Goal: Transaction & Acquisition: Book appointment/travel/reservation

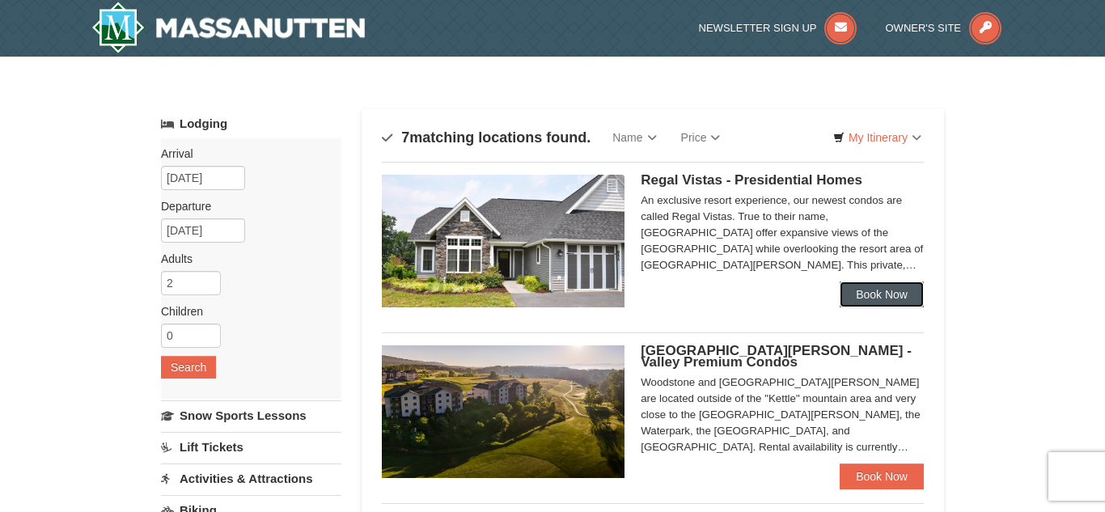
click at [887, 288] on link "Book Now" at bounding box center [882, 294] width 84 height 26
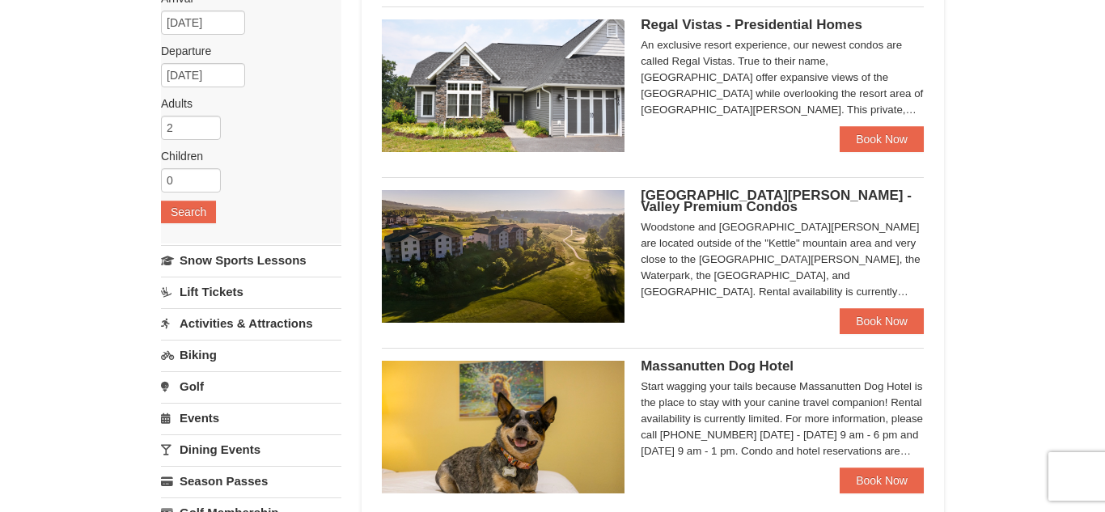
scroll to position [239, 0]
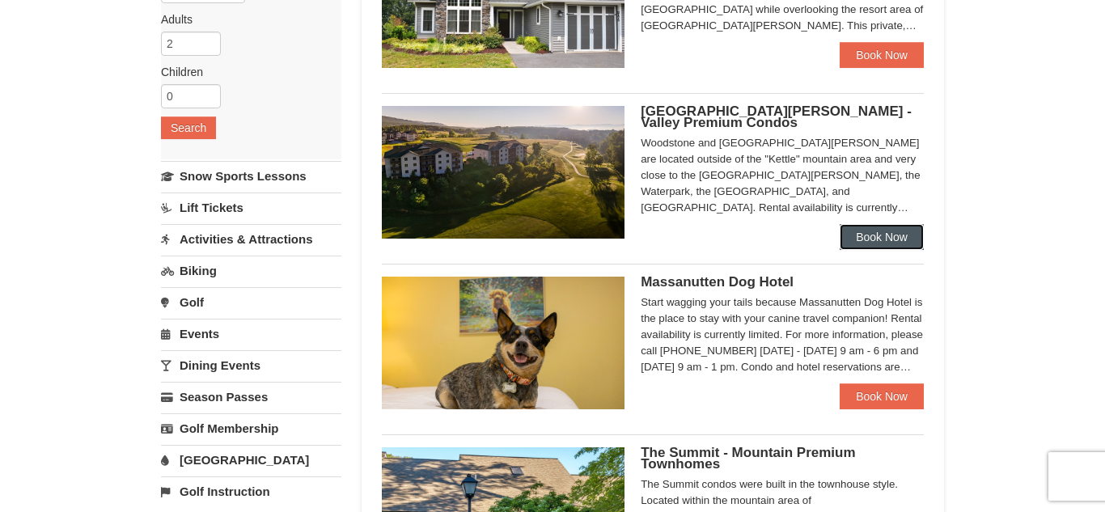
click at [893, 236] on link "Book Now" at bounding box center [882, 237] width 84 height 26
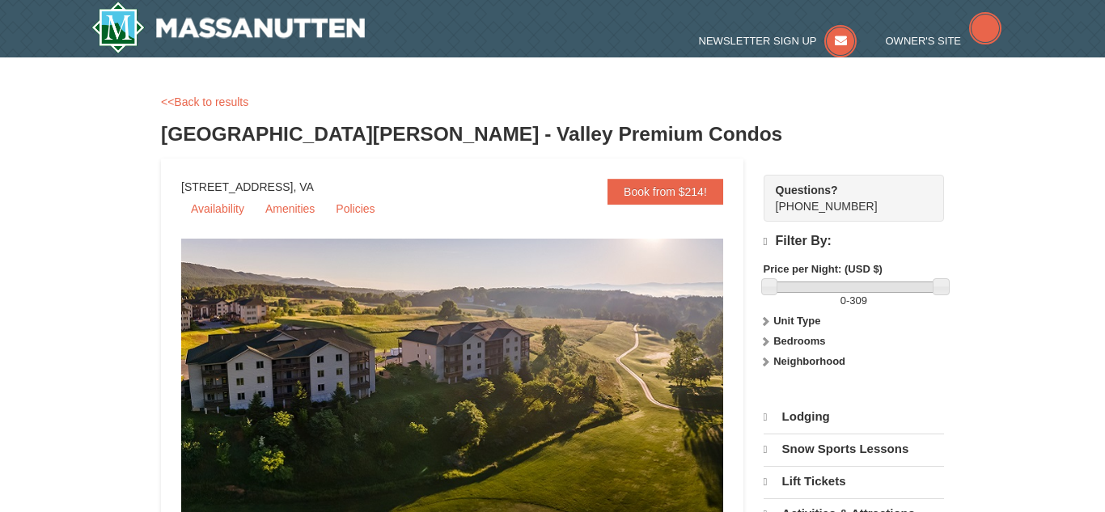
select select "10"
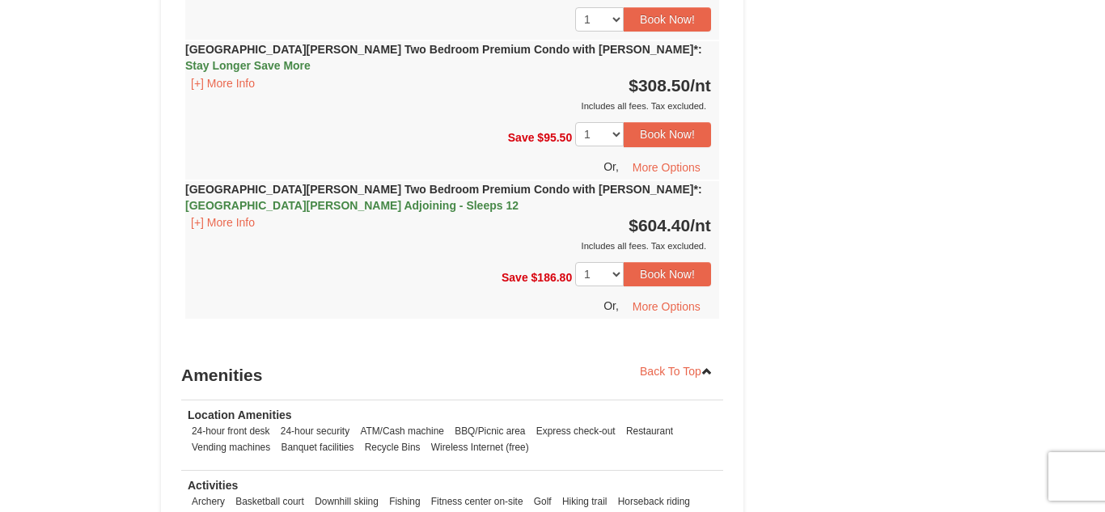
scroll to position [5162, 0]
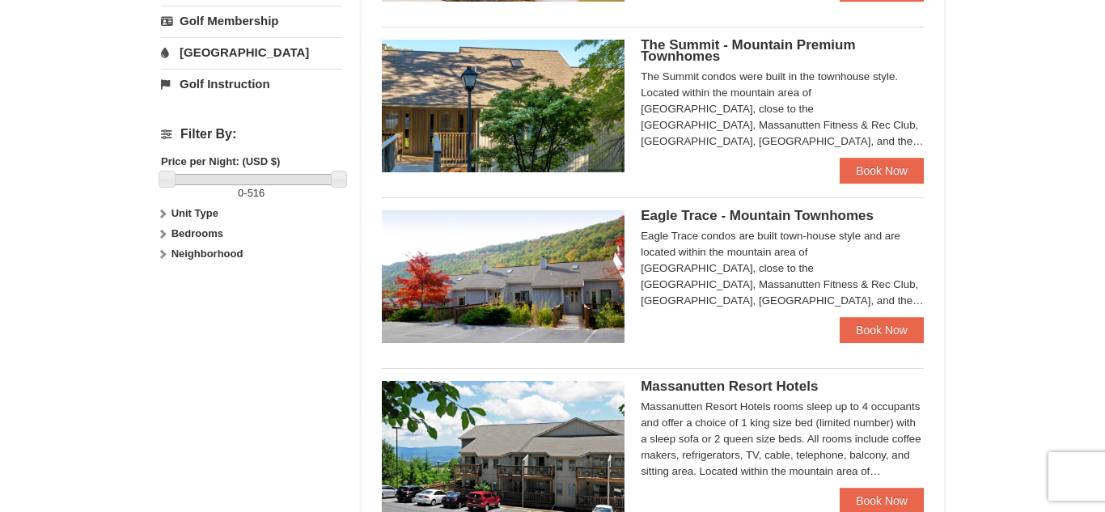
scroll to position [643, 0]
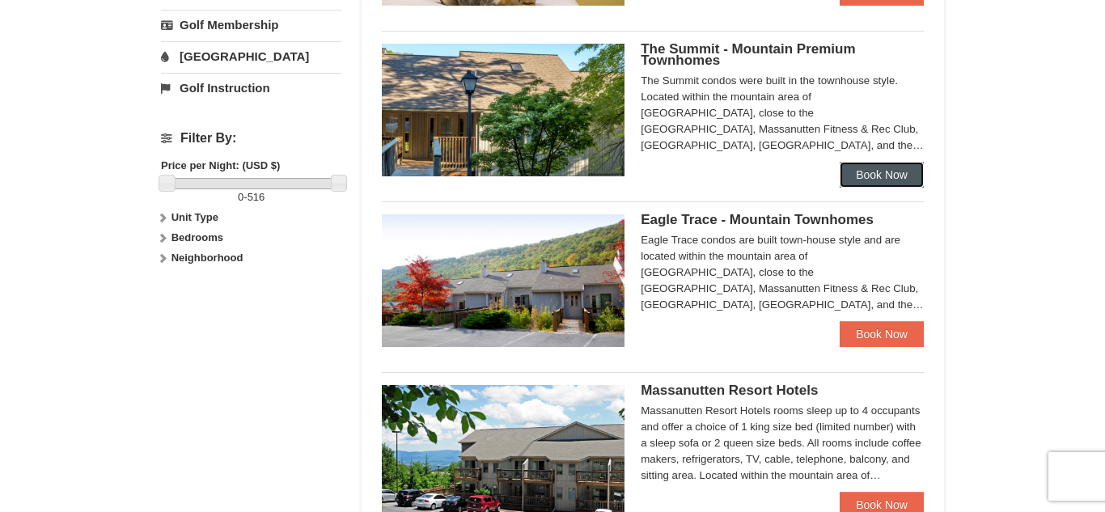
click at [888, 167] on link "Book Now" at bounding box center [882, 175] width 84 height 26
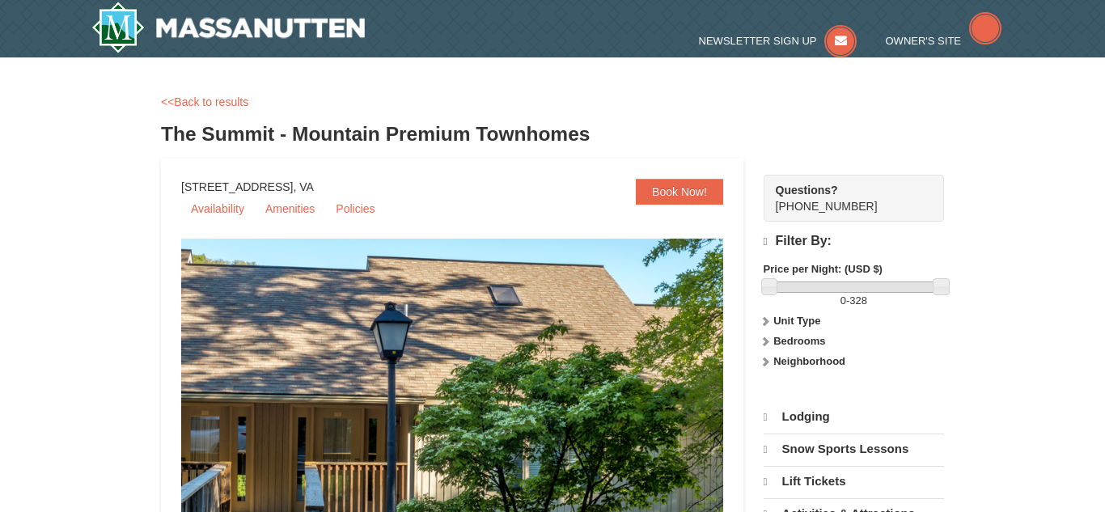
select select "10"
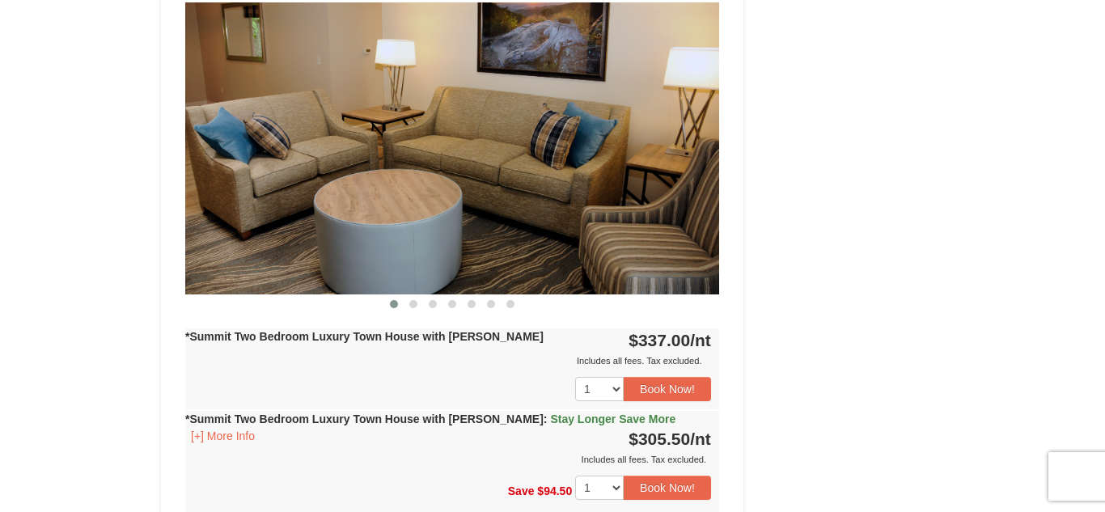
scroll to position [1470, 0]
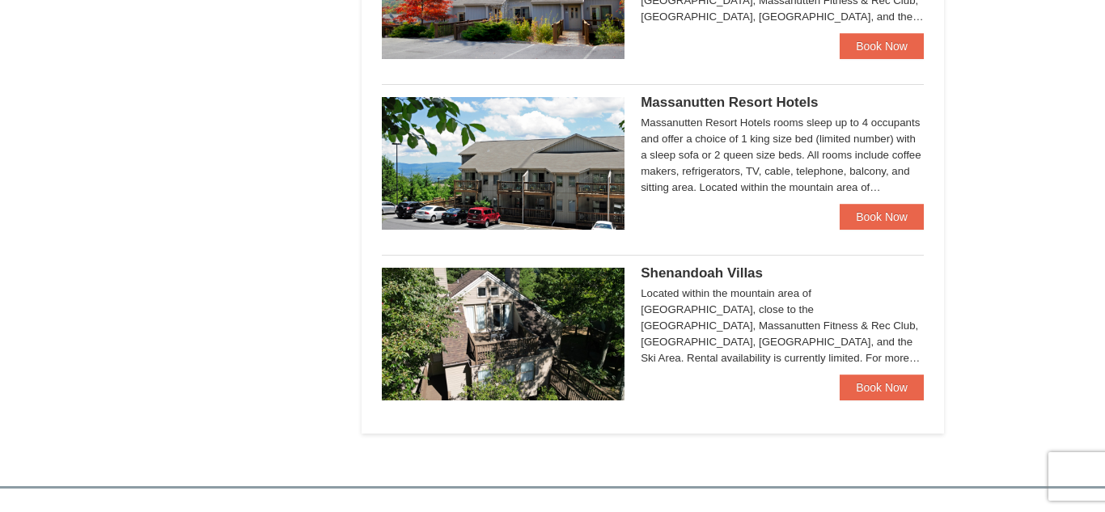
scroll to position [932, 0]
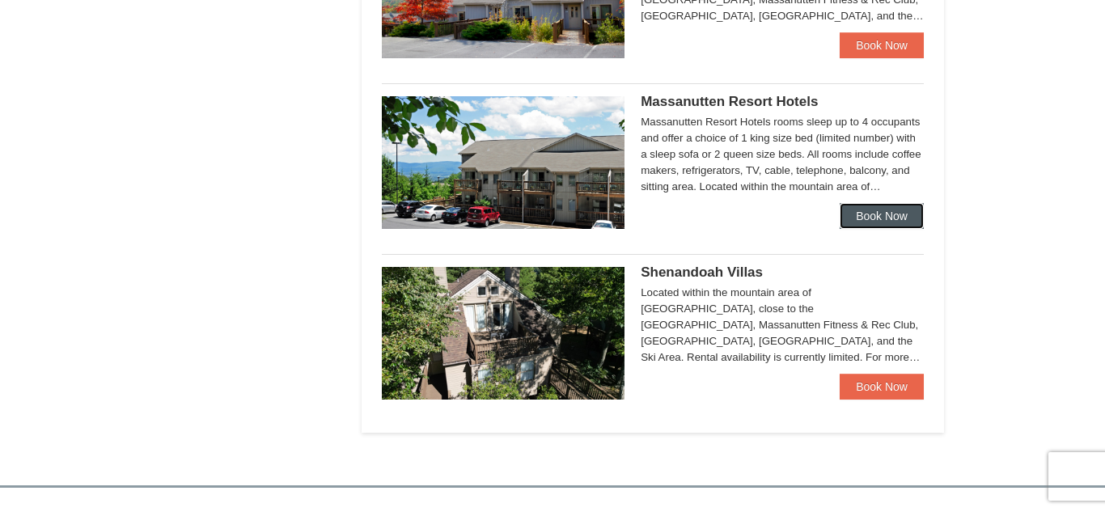
click at [885, 209] on link "Book Now" at bounding box center [882, 216] width 84 height 26
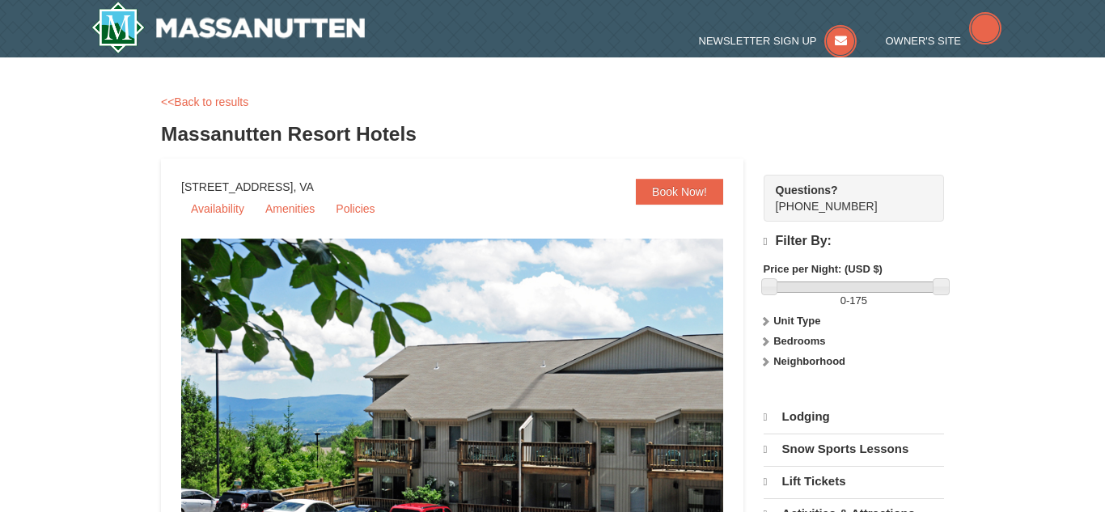
select select "10"
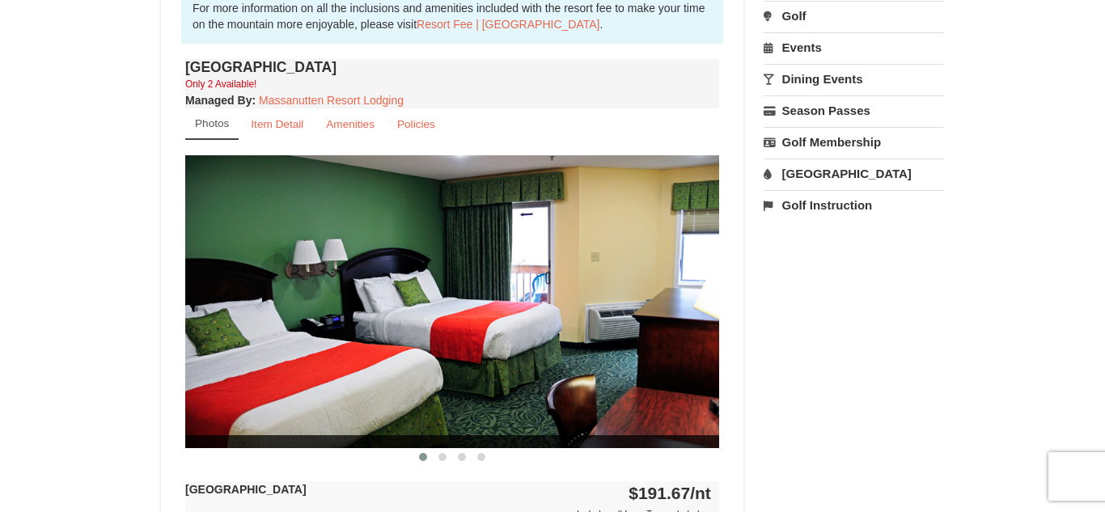
scroll to position [557, 0]
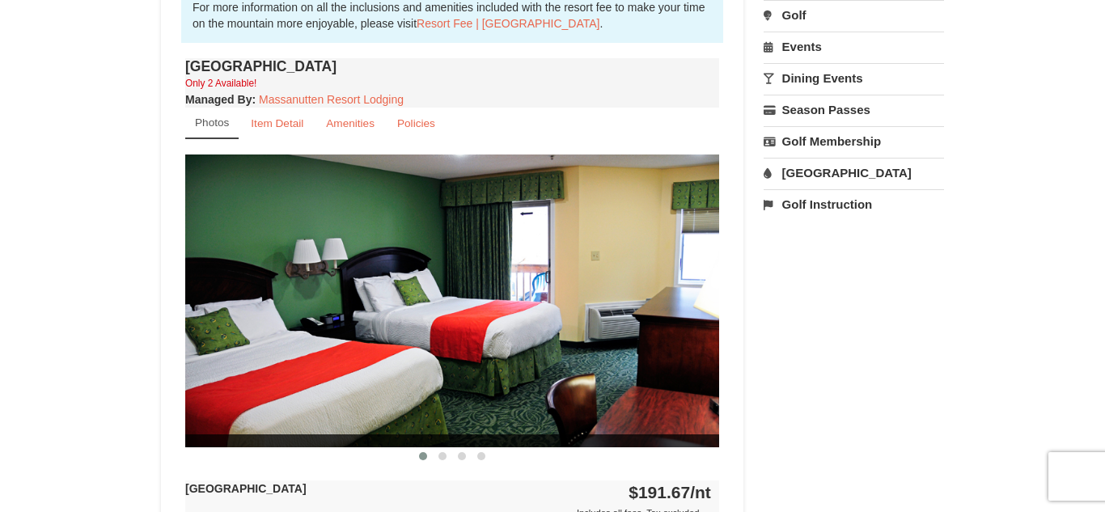
click at [679, 302] on img at bounding box center [452, 300] width 534 height 292
click at [448, 424] on img at bounding box center [452, 300] width 534 height 292
drag, startPoint x: 573, startPoint y: 282, endPoint x: 527, endPoint y: 290, distance: 46.7
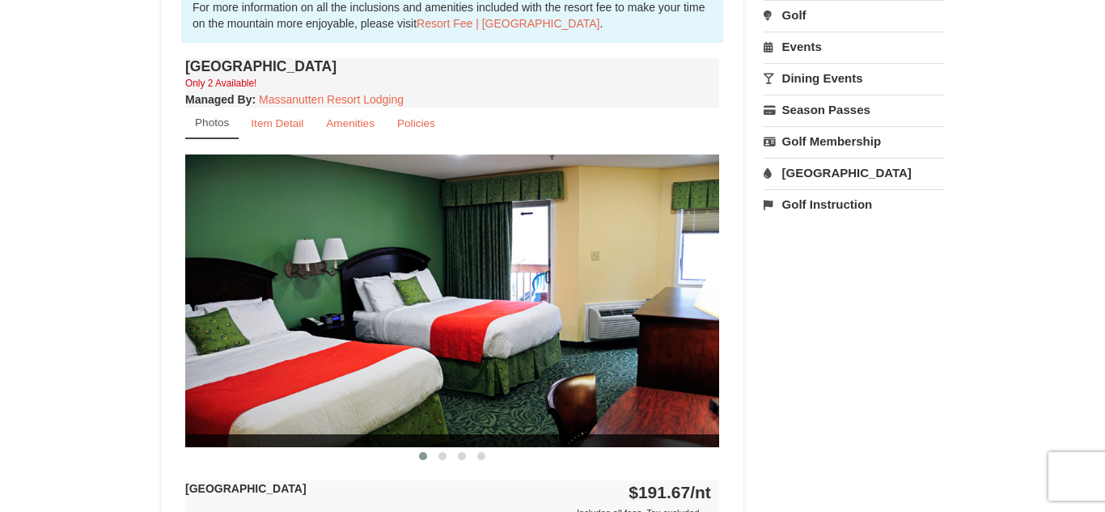
click at [558, 284] on img at bounding box center [452, 300] width 534 height 292
click at [442, 450] on button at bounding box center [442, 456] width 19 height 16
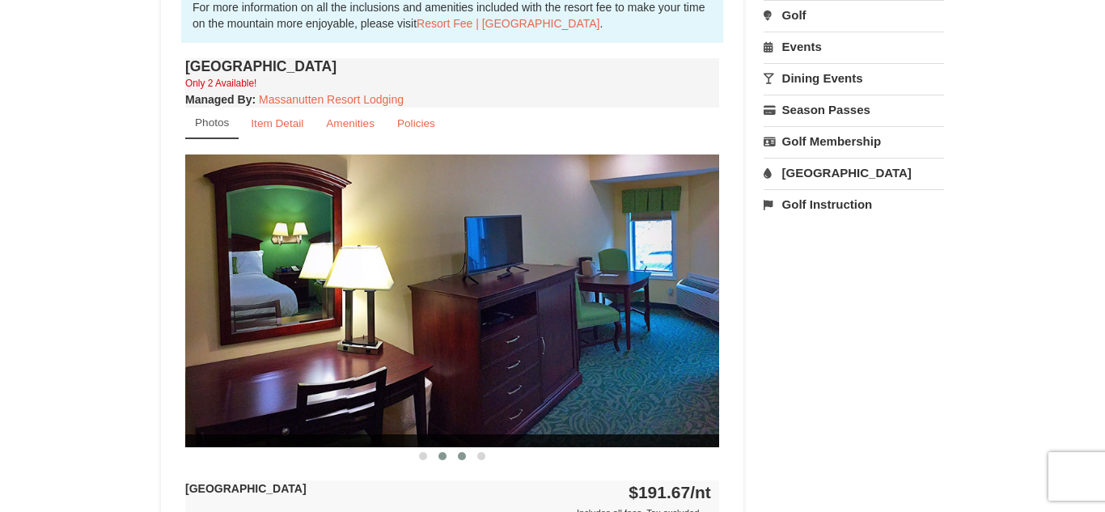
click at [457, 453] on button at bounding box center [461, 456] width 19 height 16
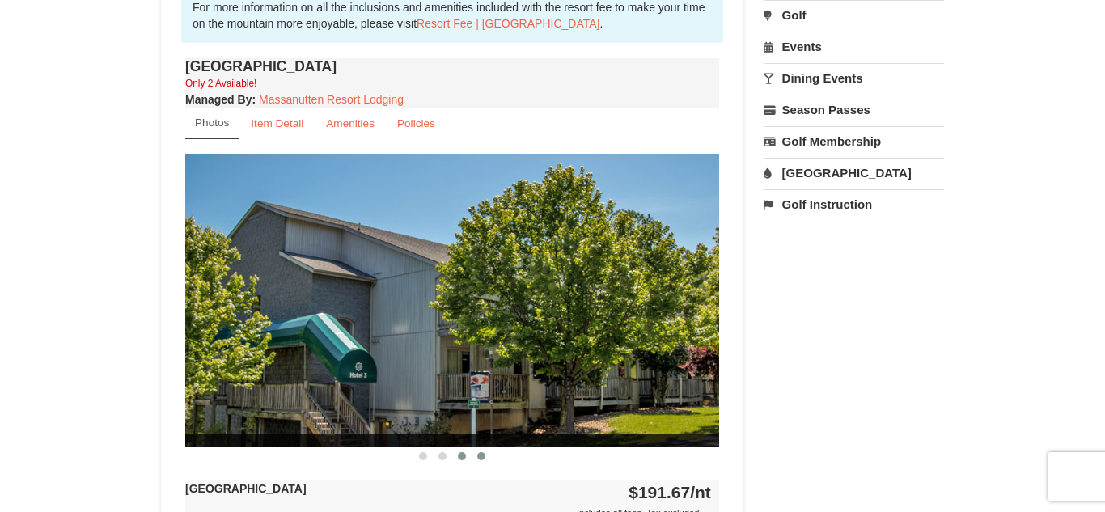
click at [483, 457] on span at bounding box center [481, 456] width 8 height 8
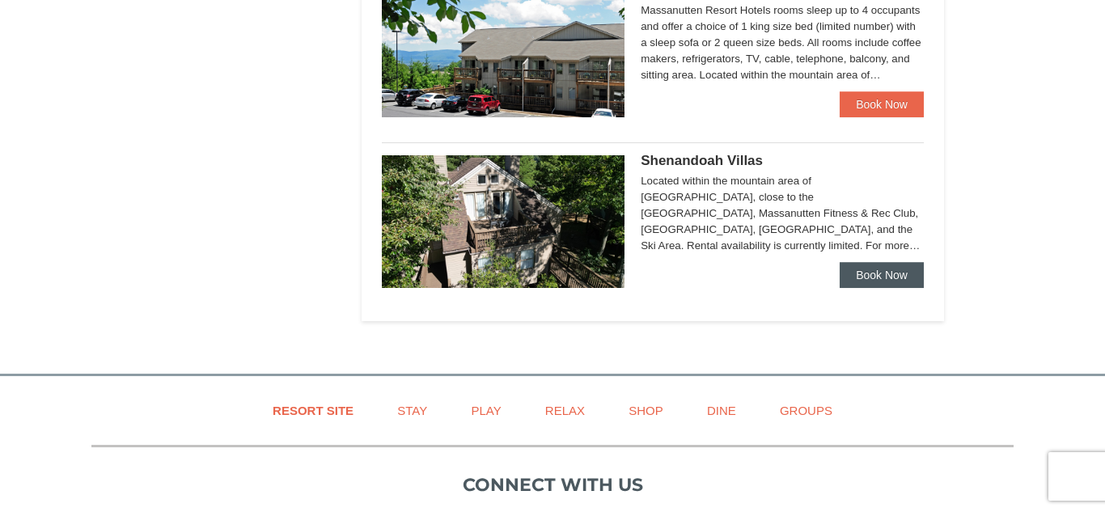
scroll to position [1044, 0]
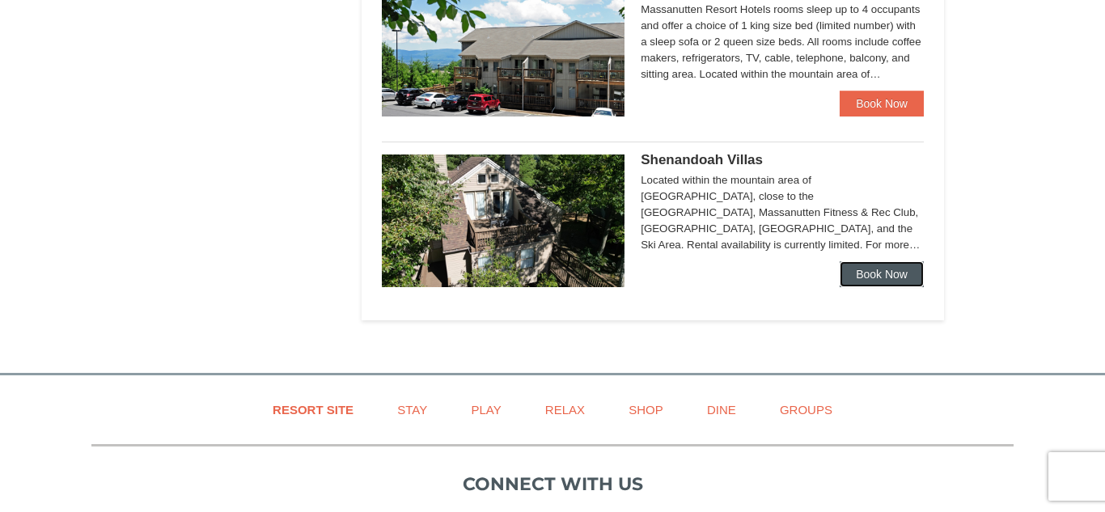
click at [898, 269] on link "Book Now" at bounding box center [882, 274] width 84 height 26
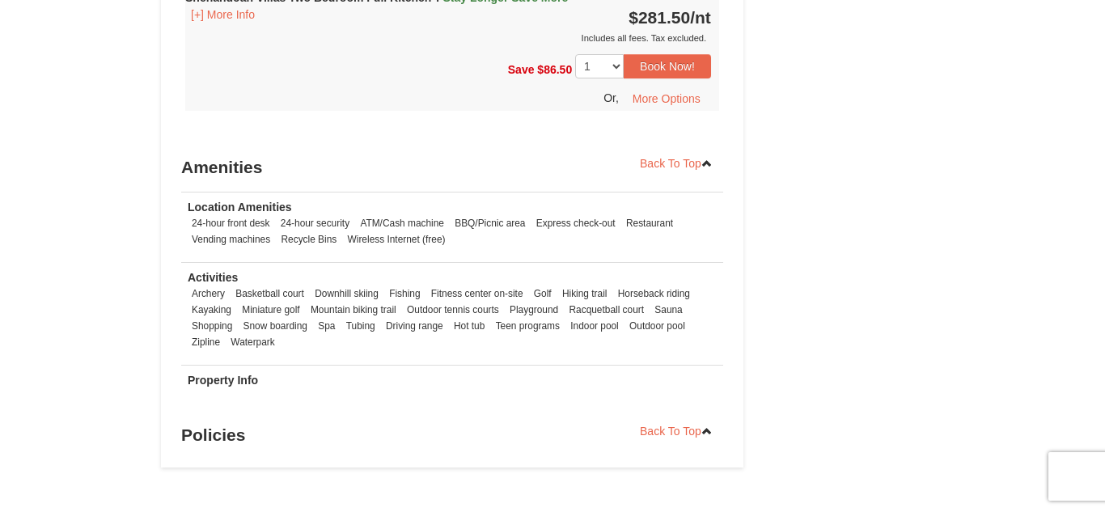
scroll to position [2452, 0]
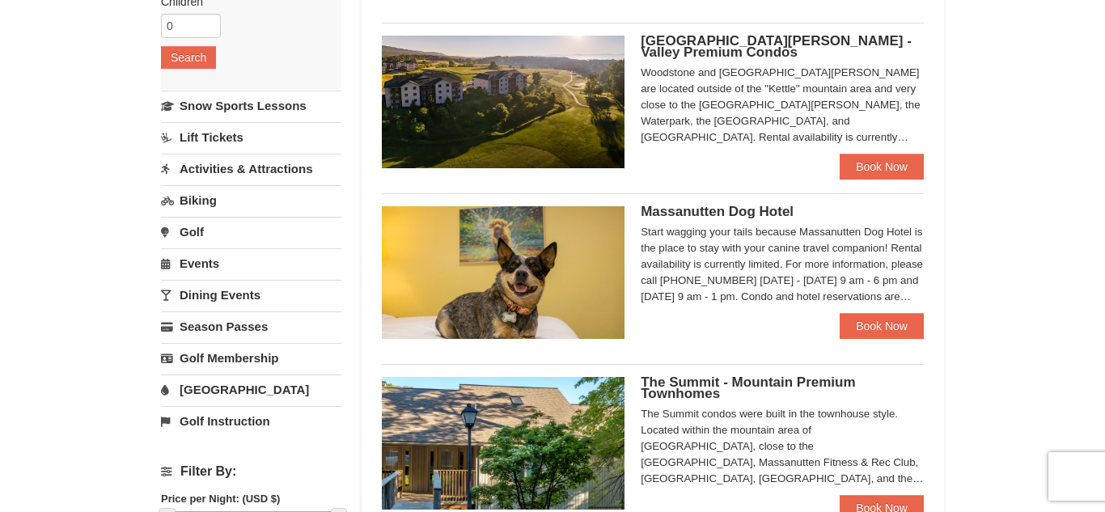
scroll to position [308, 0]
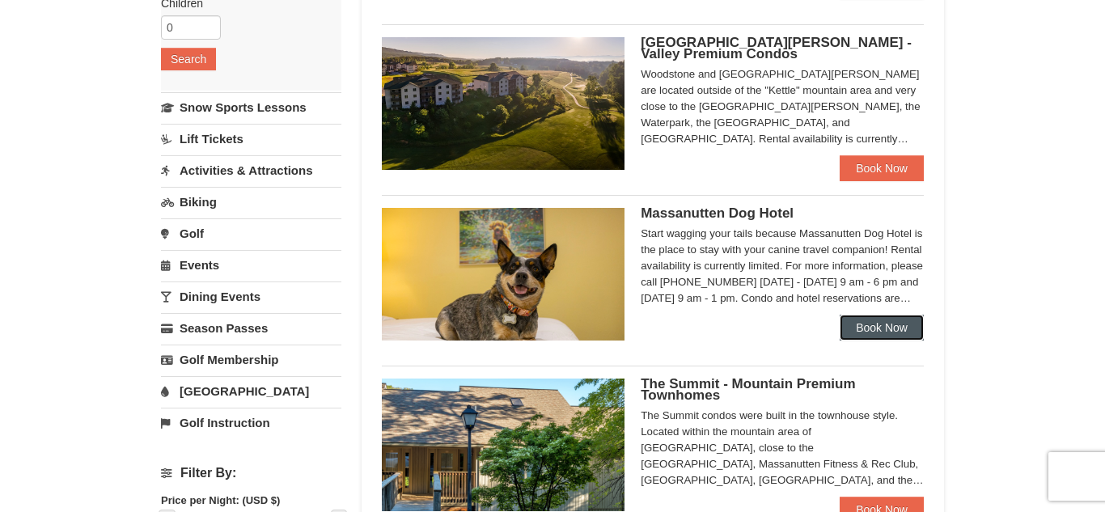
click at [878, 324] on link "Book Now" at bounding box center [882, 328] width 84 height 26
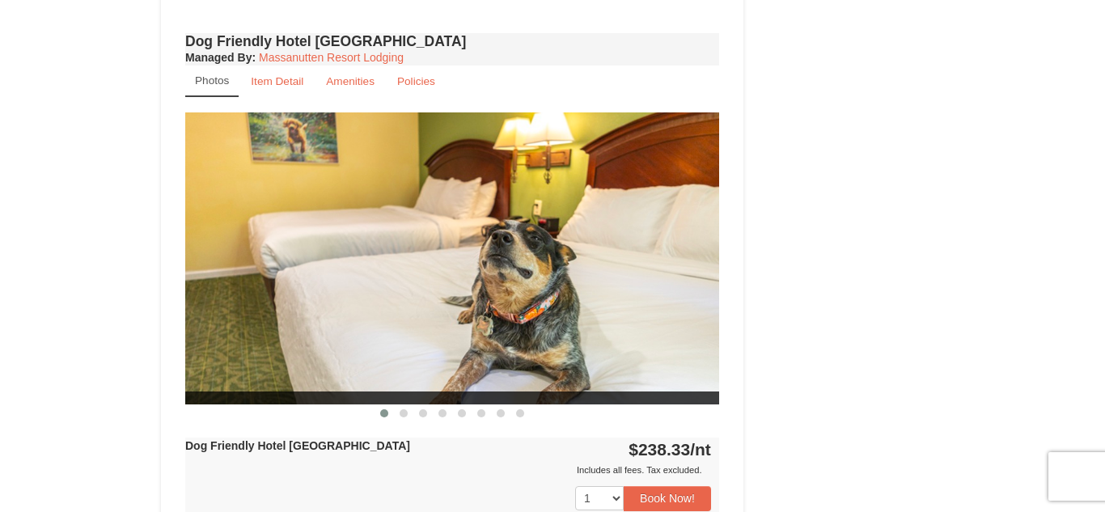
scroll to position [1231, 0]
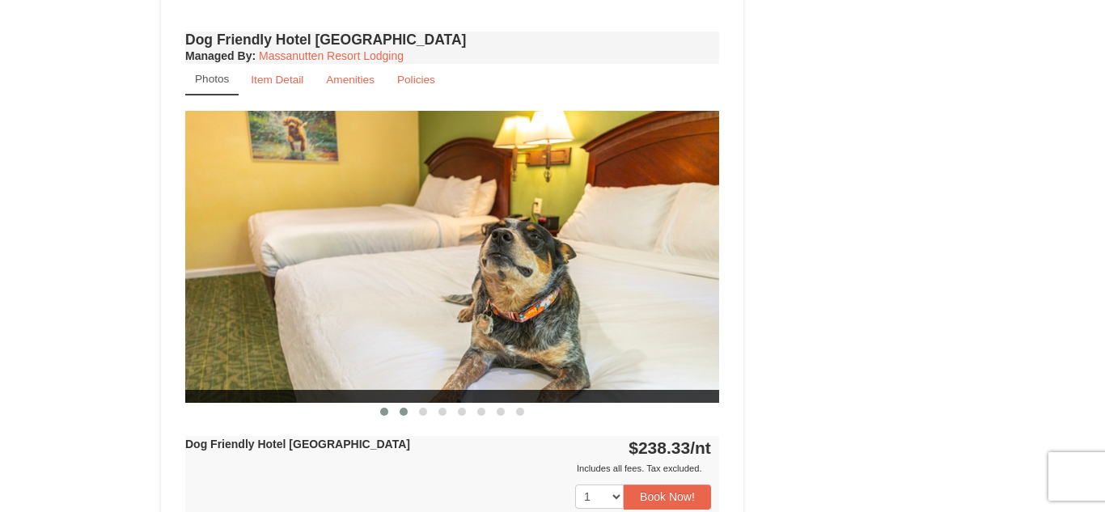
click at [407, 414] on button at bounding box center [403, 412] width 19 height 16
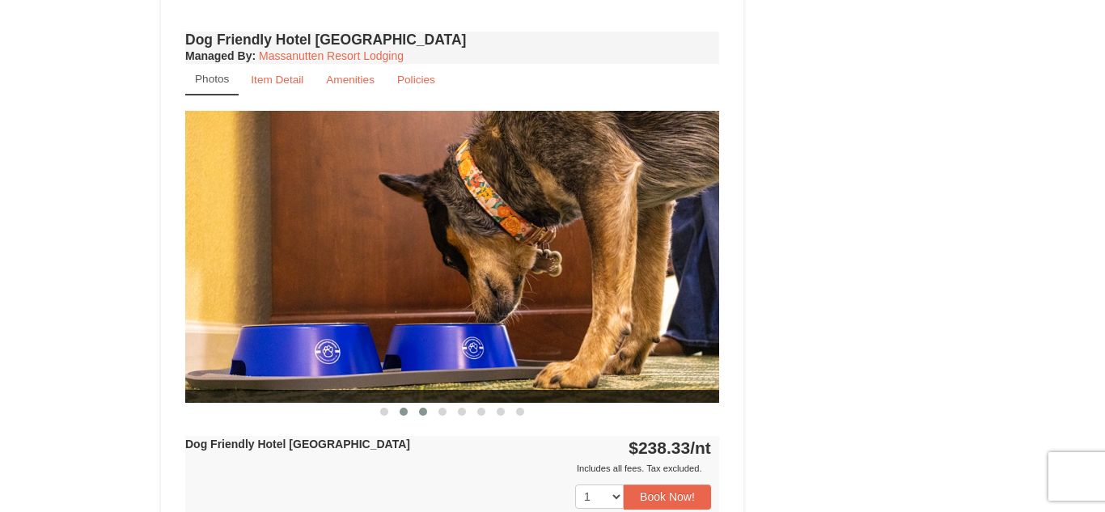
click at [425, 412] on span at bounding box center [423, 412] width 8 height 8
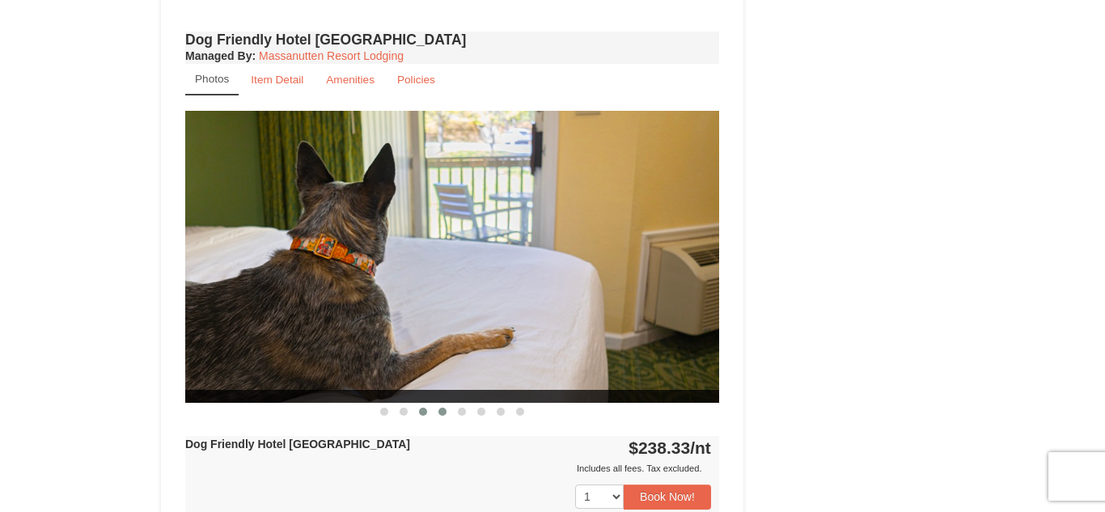
click at [442, 412] on span at bounding box center [442, 412] width 8 height 8
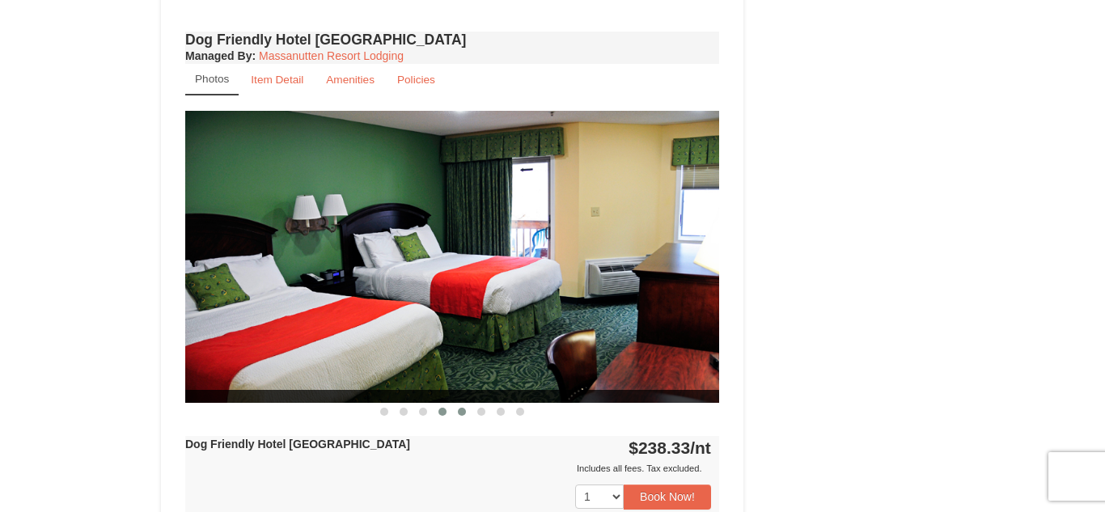
click at [458, 415] on button at bounding box center [461, 412] width 19 height 16
